Goal: Ask a question

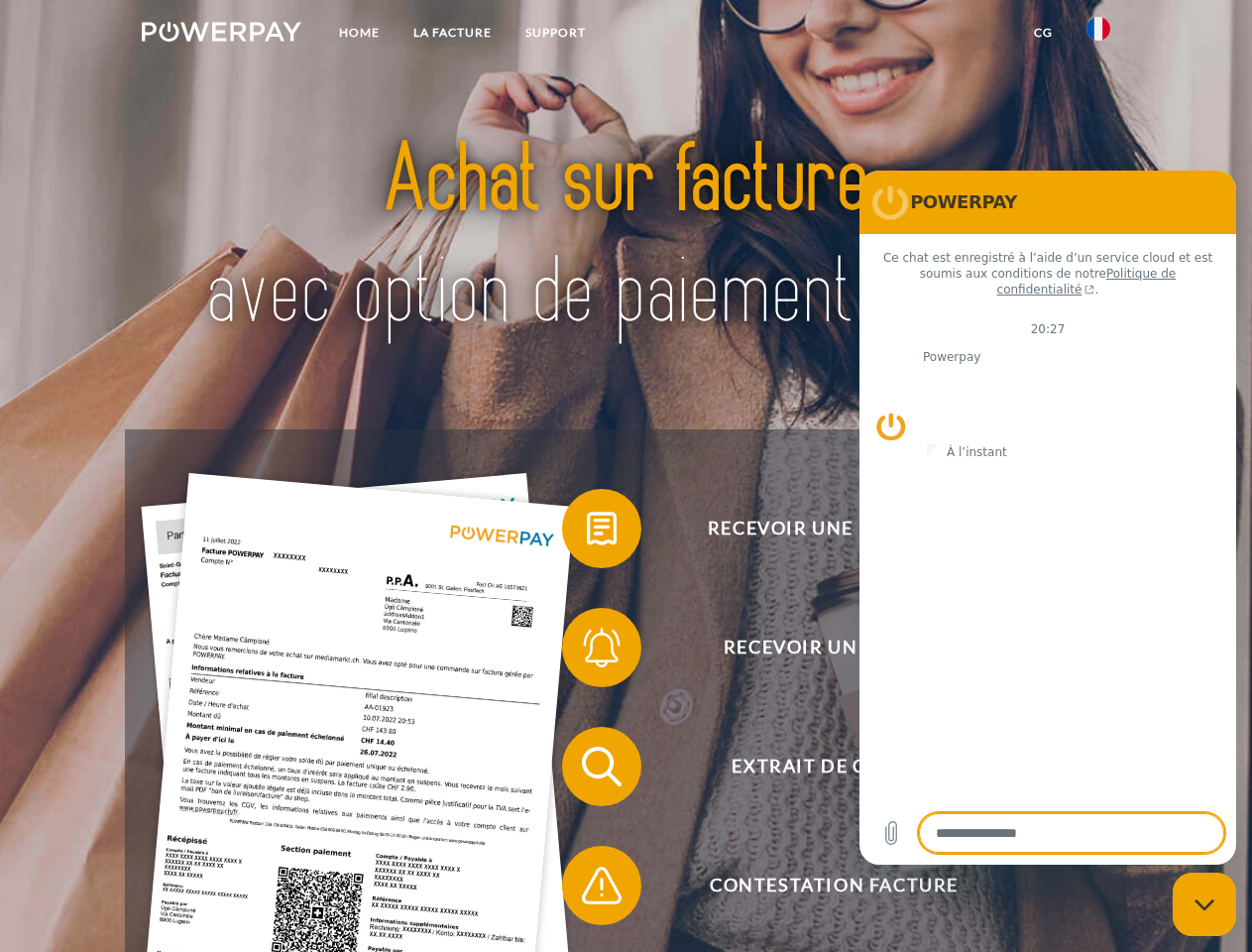
click at [221, 35] on img at bounding box center [221, 32] width 159 height 20
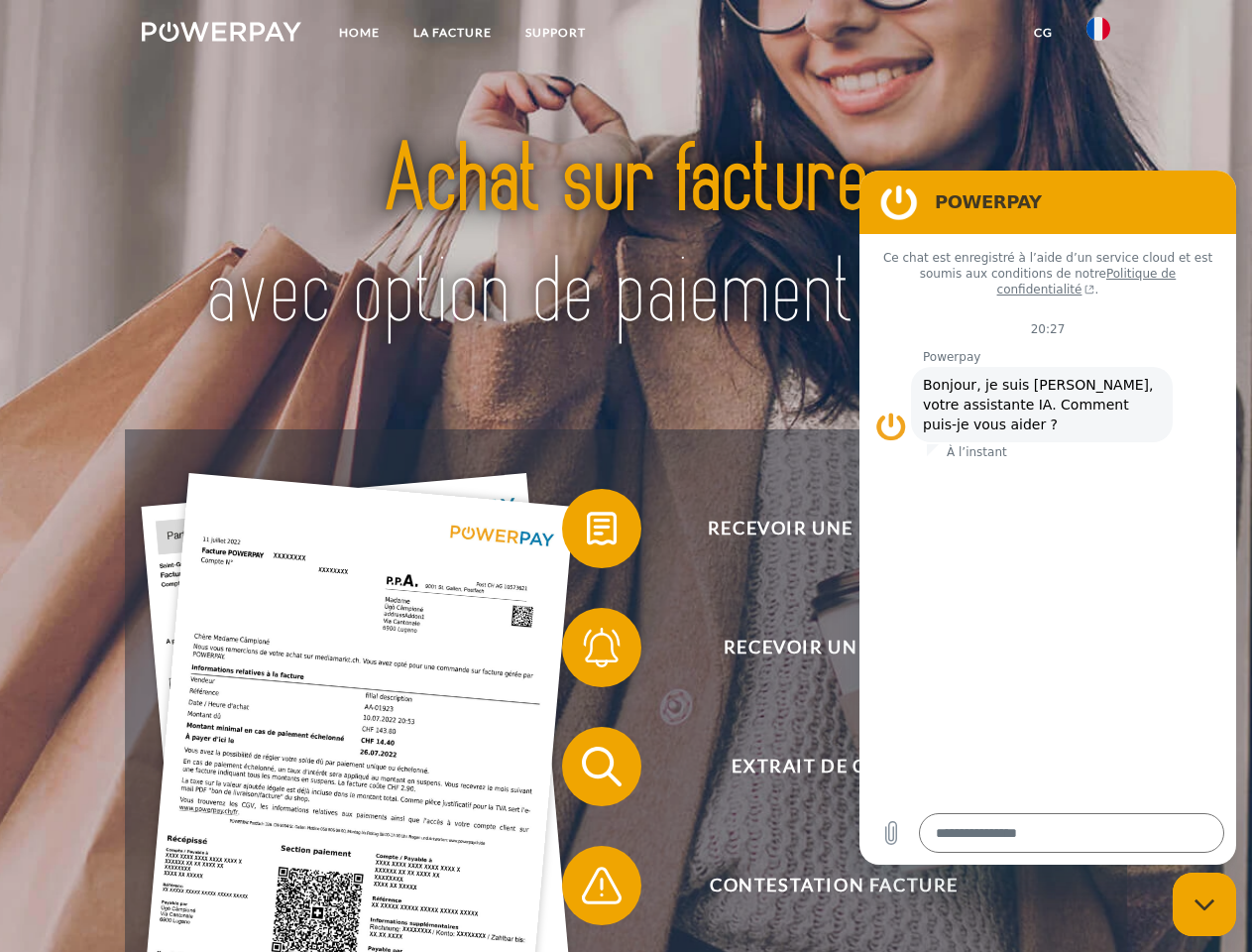
click at [1098, 35] on img at bounding box center [1098, 29] width 24 height 24
click at [1043, 33] on link "CG" at bounding box center [1044, 33] width 53 height 36
click at [587, 532] on span at bounding box center [571, 527] width 99 height 99
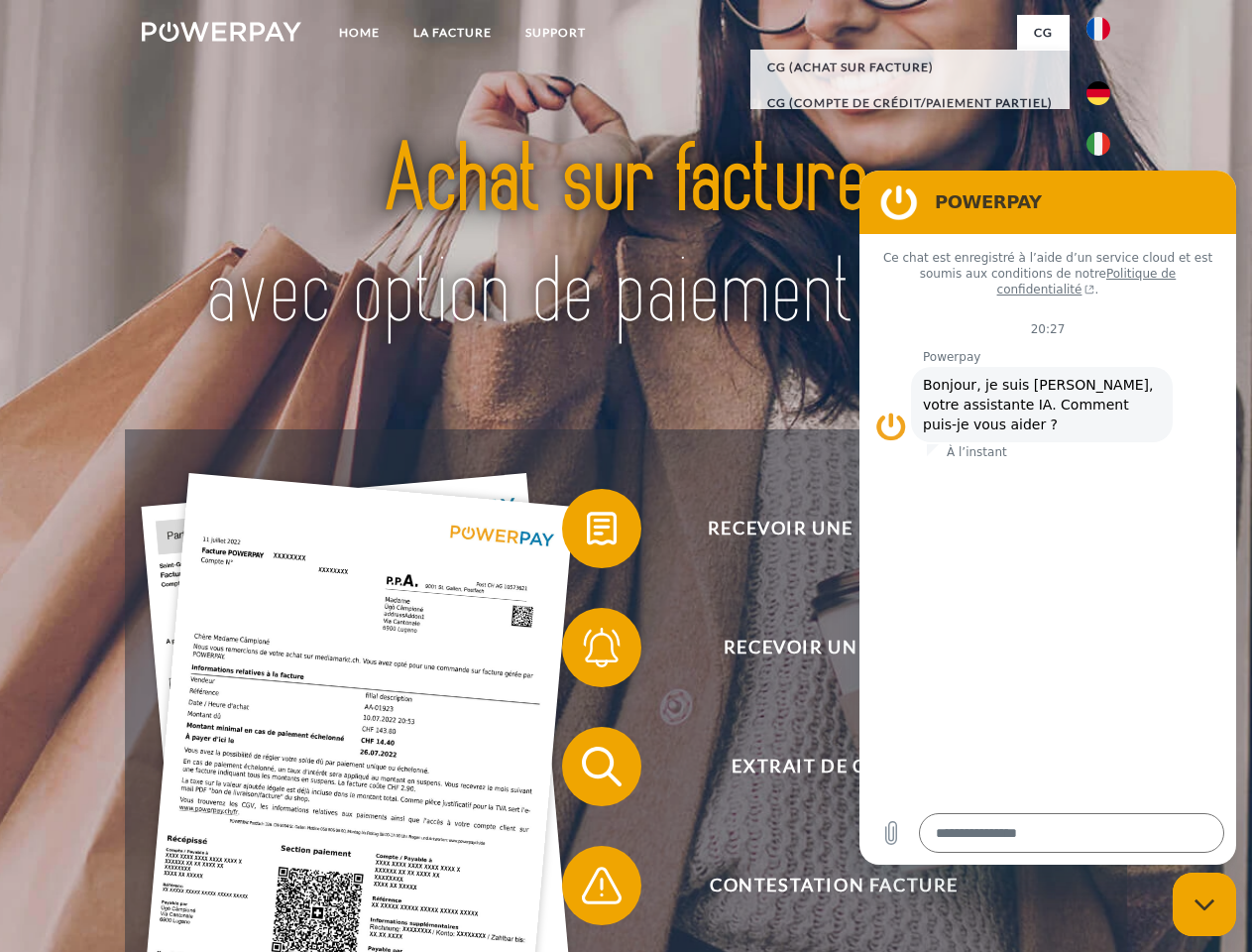
click at [587, 652] on span at bounding box center [571, 647] width 99 height 99
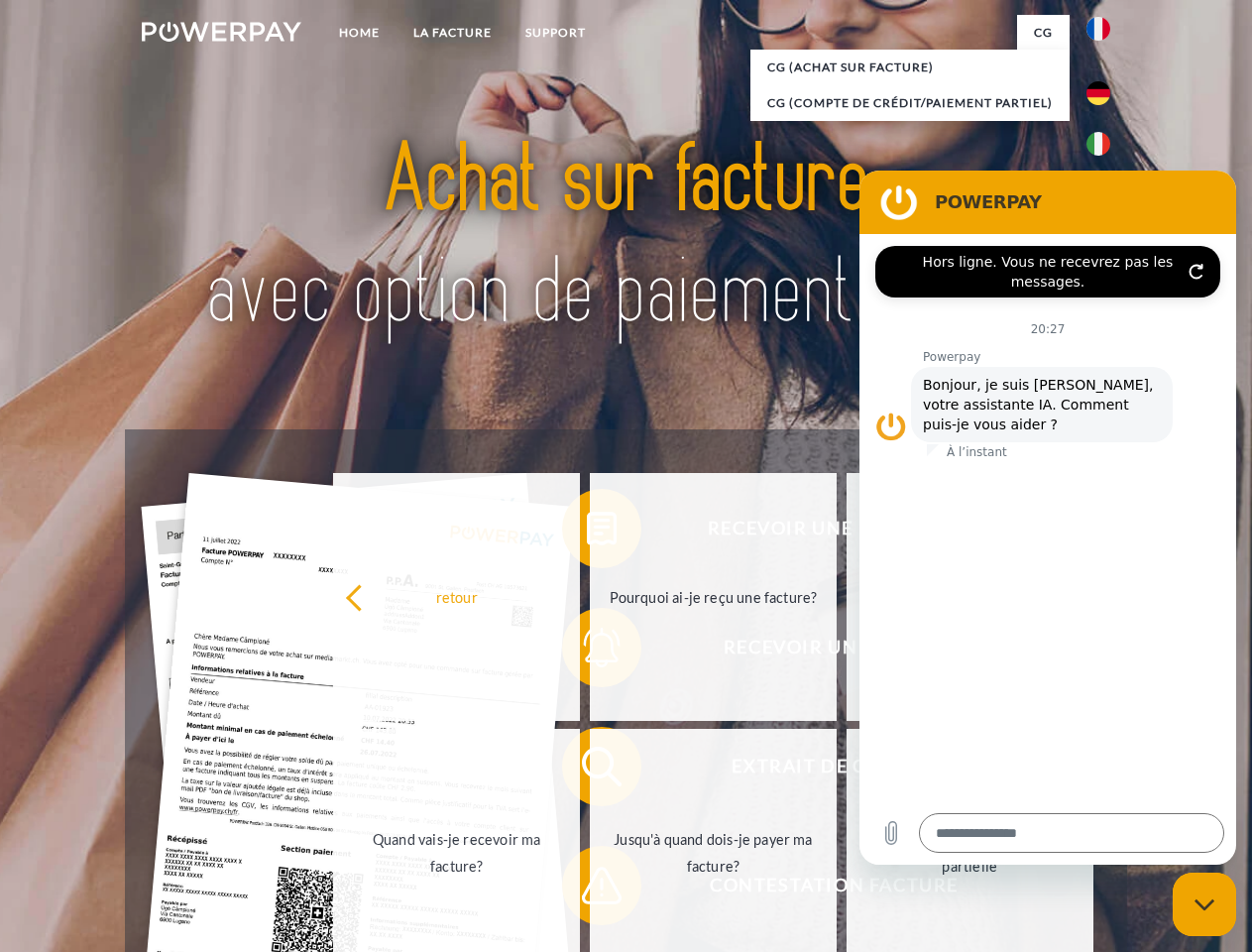
click at [590, 771] on link "Jusqu'à quand dois-je payer ma facture?" at bounding box center [714, 852] width 247 height 248
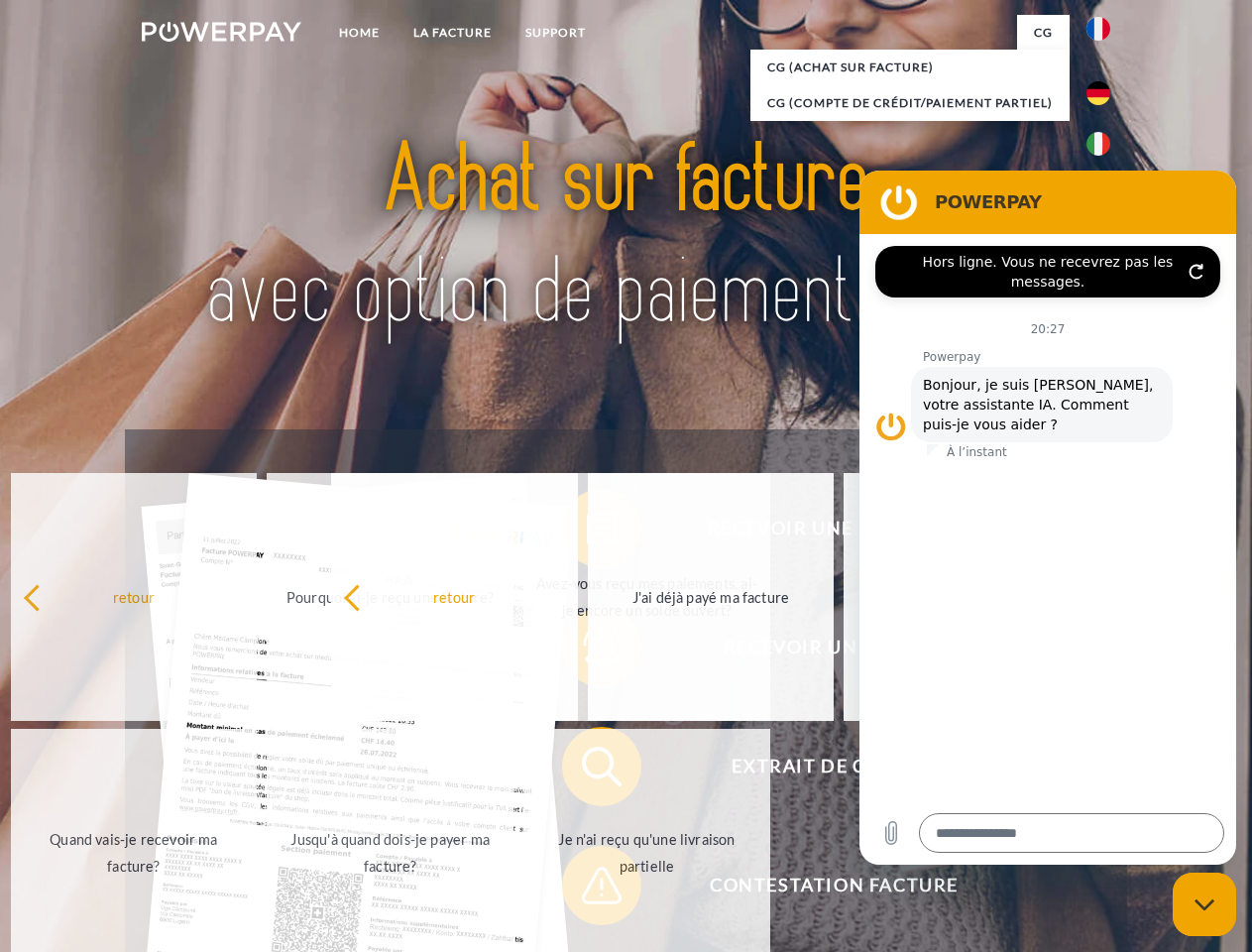
click at [587, 889] on span at bounding box center [571, 885] width 99 height 99
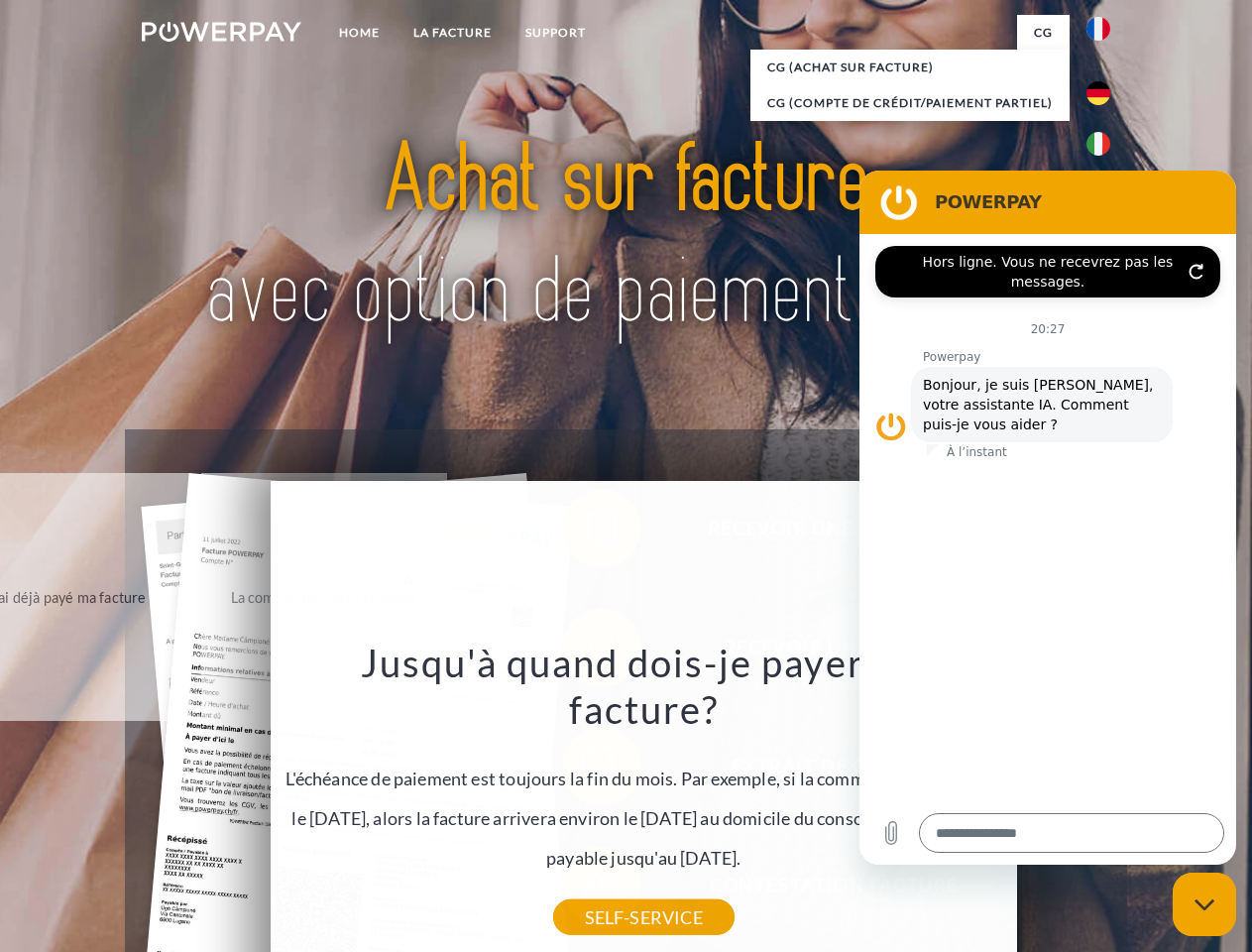
click at [1205, 904] on icon "Fermer la fenêtre de messagerie" at bounding box center [1205, 904] width 21 height 13
type textarea "*"
